Goal: Transaction & Acquisition: Purchase product/service

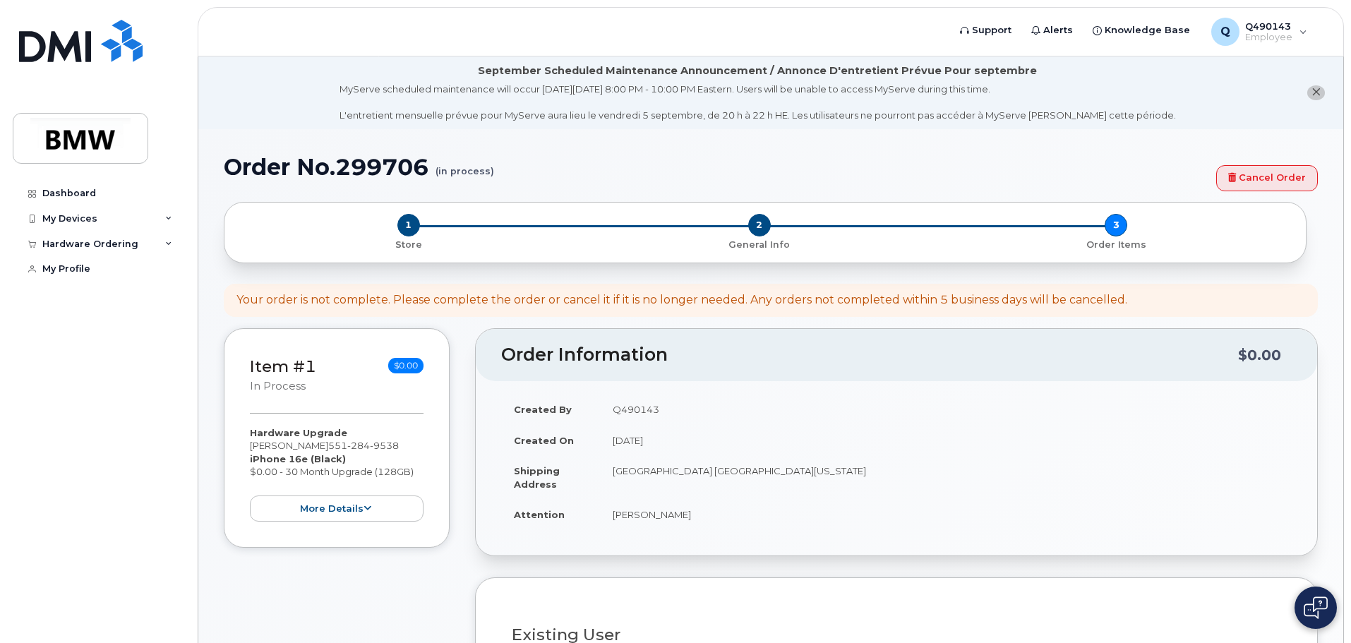
select select "eligible_for_upgrade"
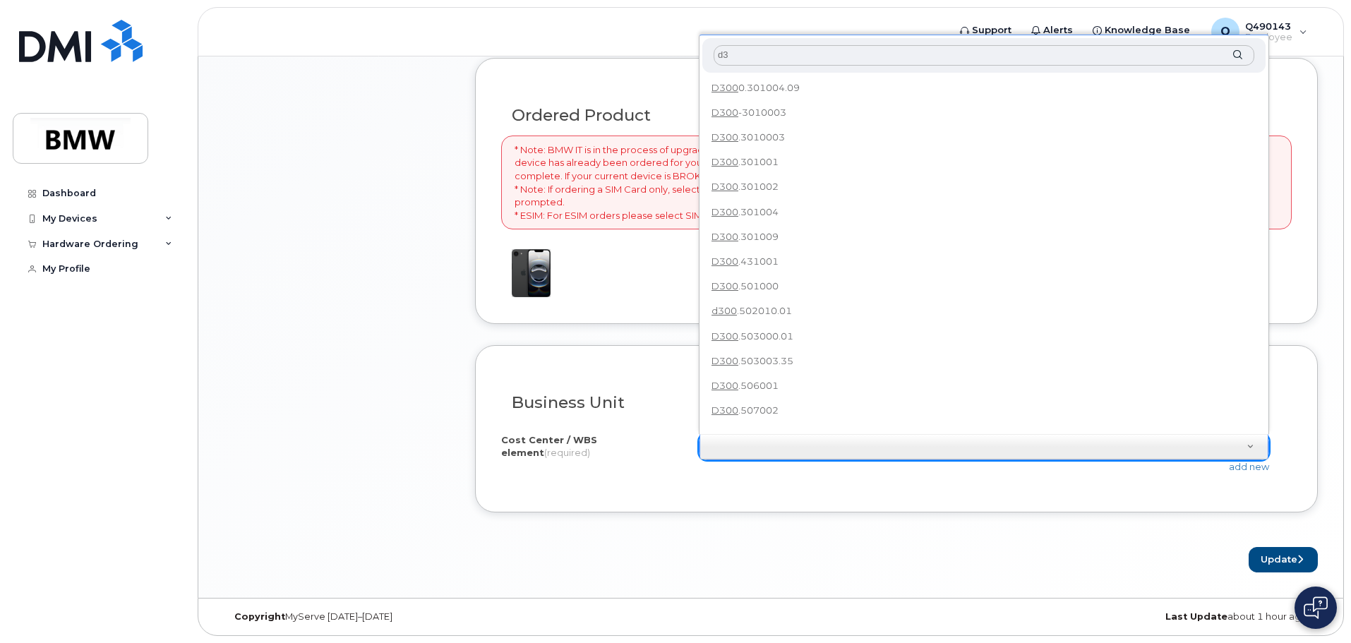
type input "d"
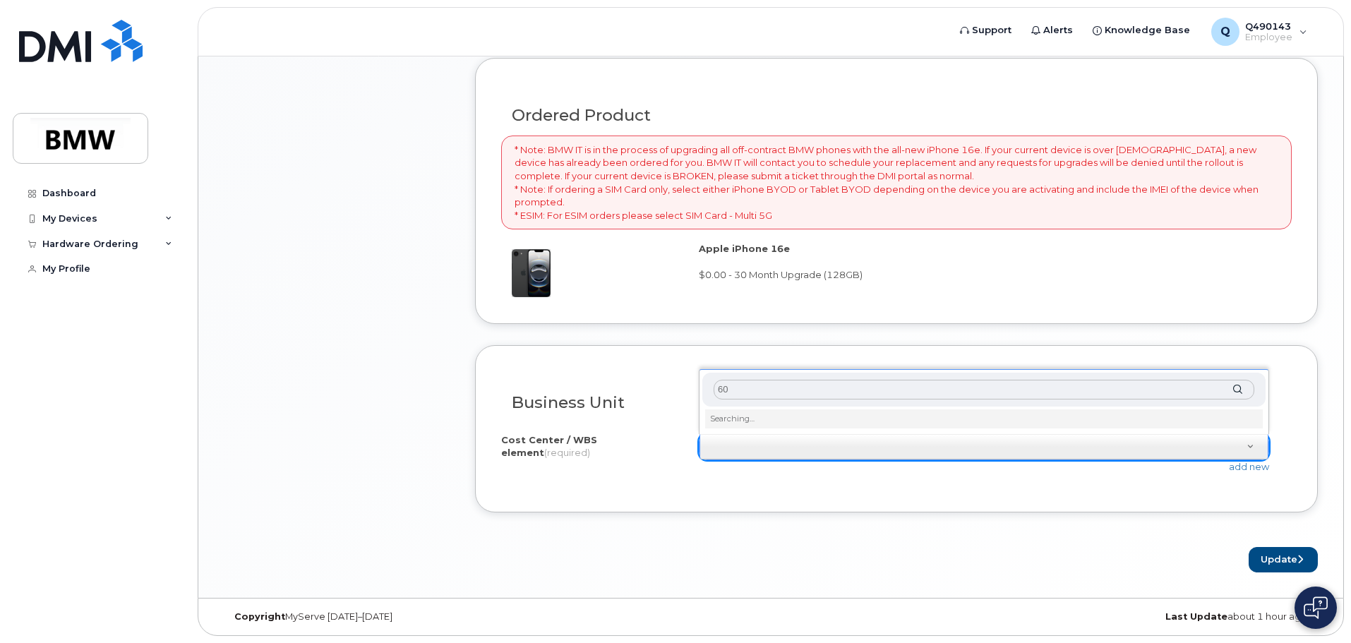
type input "6"
type input "C"
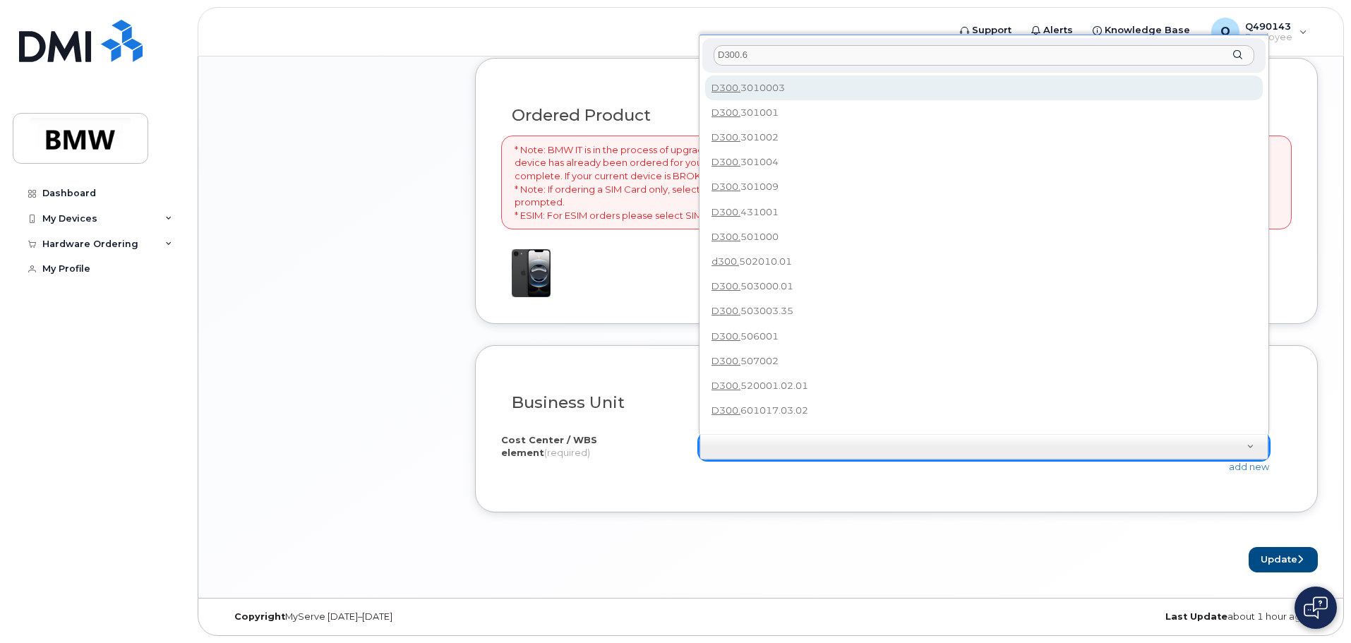
type input "D300.60"
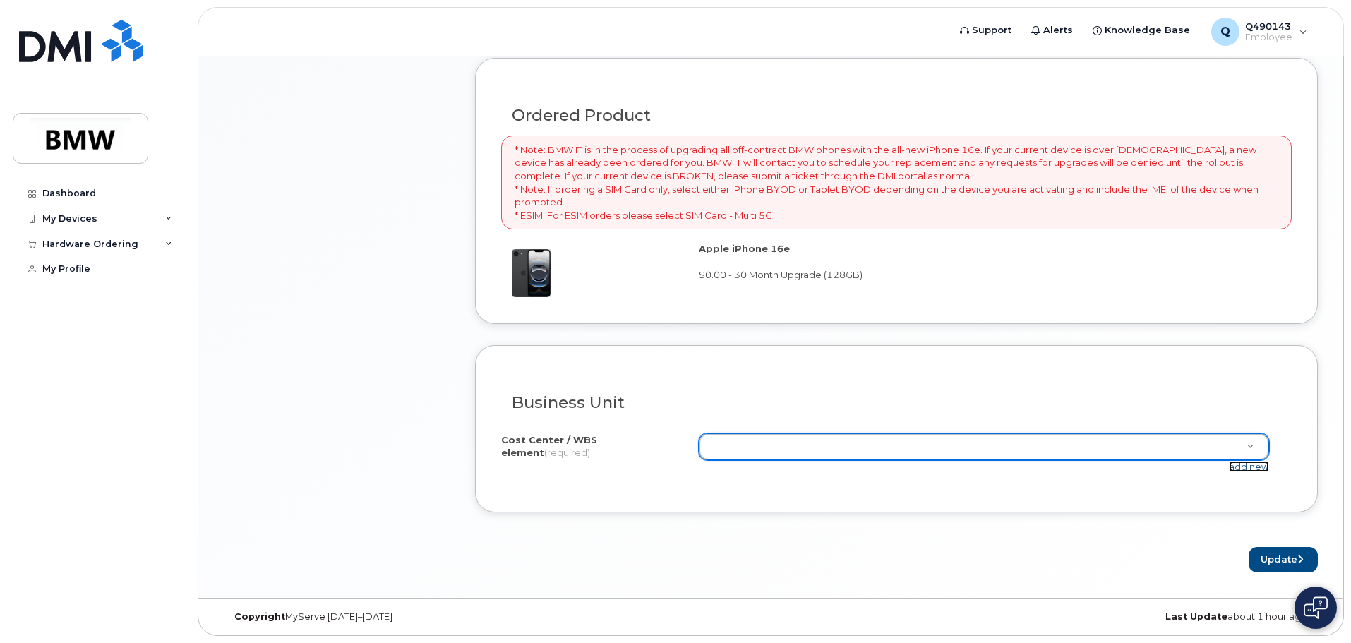
click at [1253, 465] on link "add new" at bounding box center [1249, 466] width 40 height 11
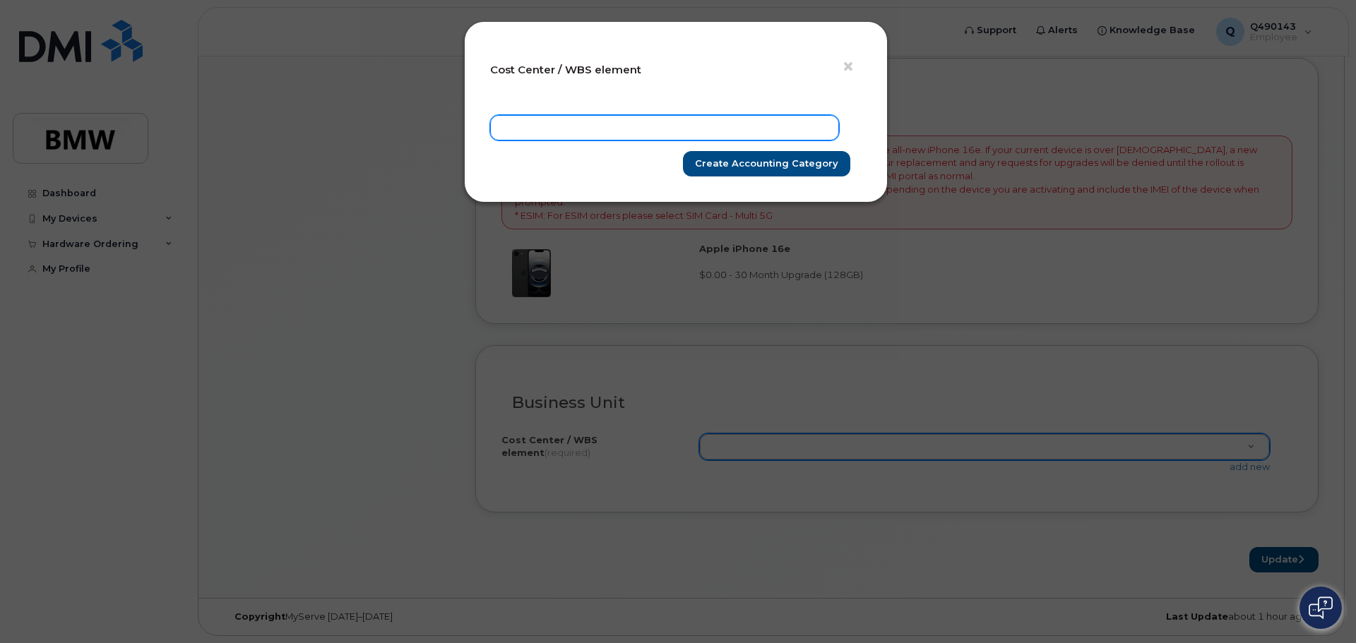
drag, startPoint x: 614, startPoint y: 135, endPoint x: 617, endPoint y: 126, distance: 9.8
click at [615, 134] on input "text" at bounding box center [664, 127] width 349 height 25
type input "6010/D300.601018.01"
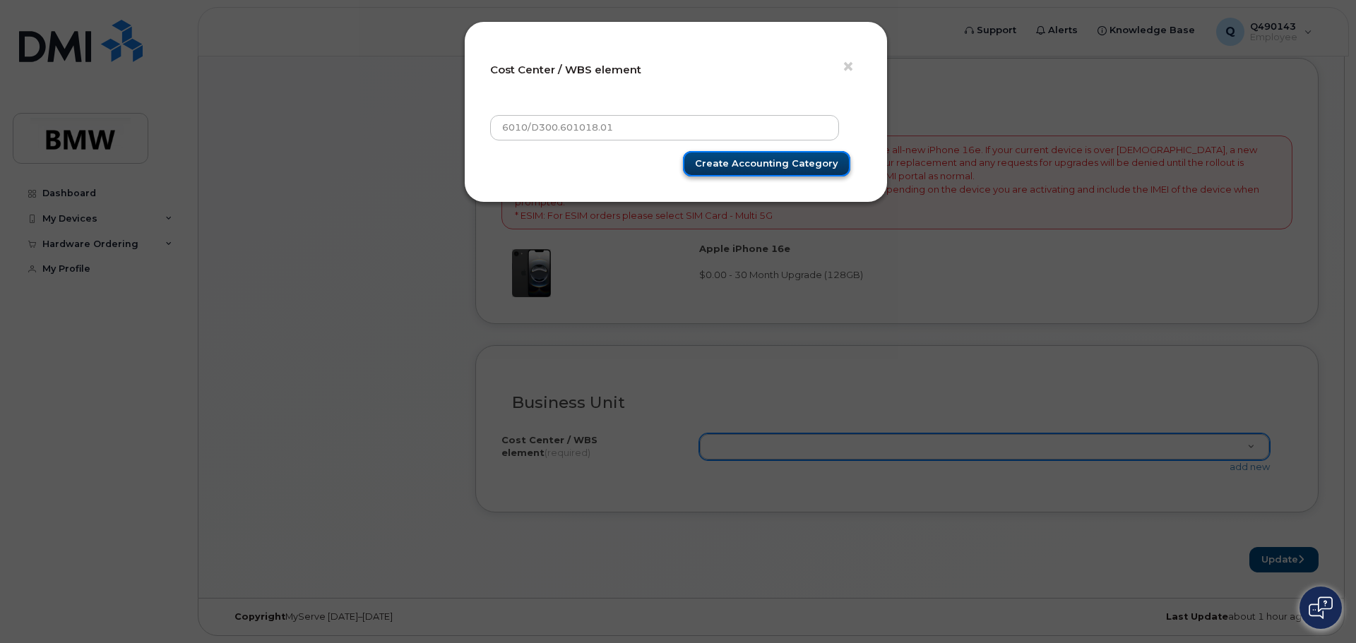
click at [764, 171] on input "Create Accounting category" at bounding box center [766, 164] width 167 height 26
type input "Saving"
type input "6010/D300.601018.01"
type input "Create Accounting category"
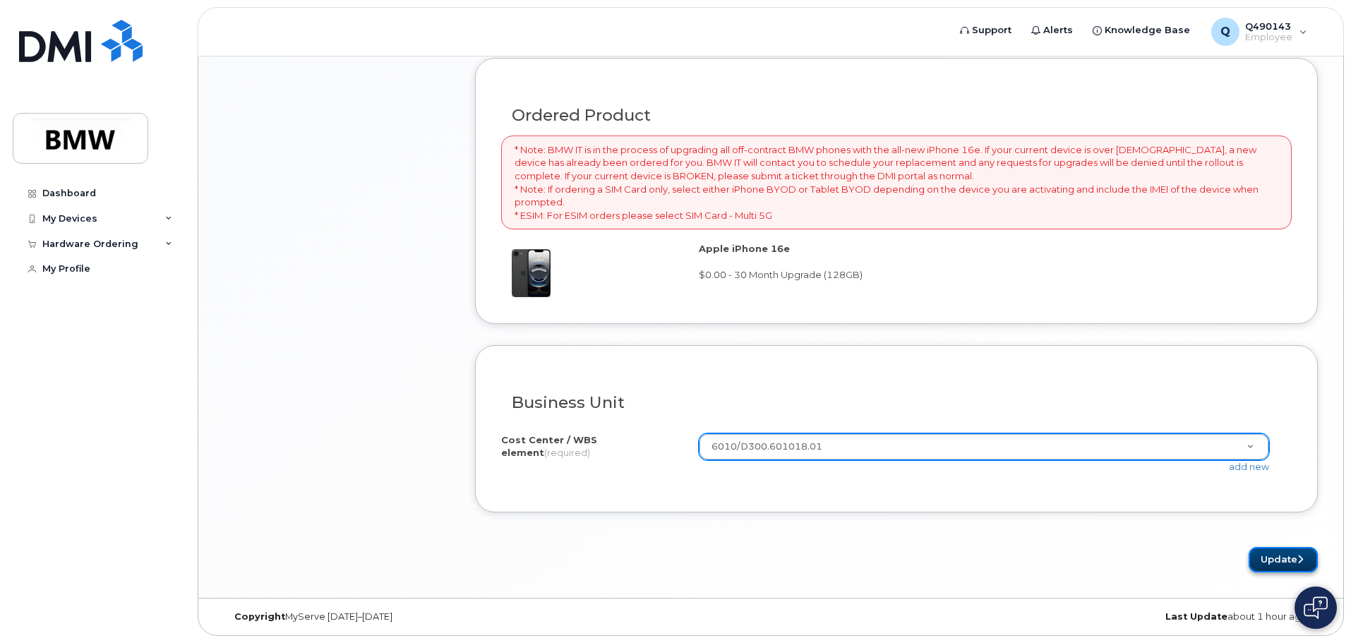
click at [1276, 563] on button "Update" at bounding box center [1283, 560] width 69 height 26
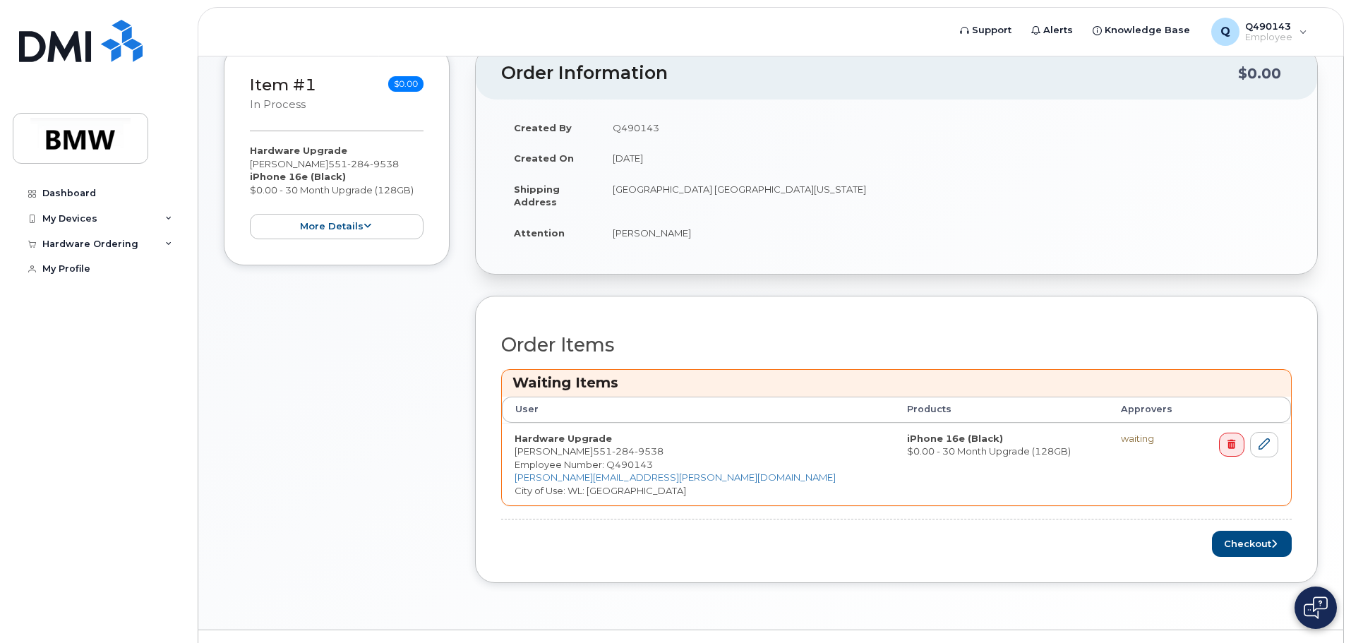
scroll to position [353, 0]
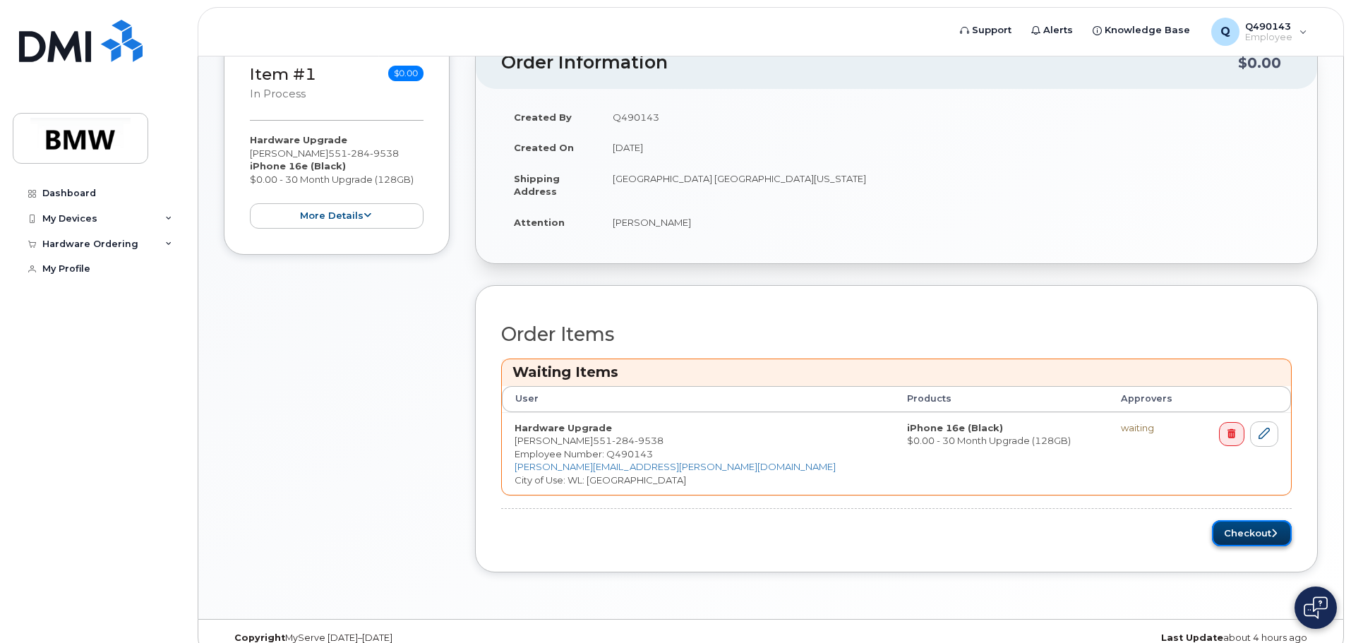
click at [1240, 542] on button "Checkout" at bounding box center [1252, 533] width 80 height 26
